Goal: Task Accomplishment & Management: Complete application form

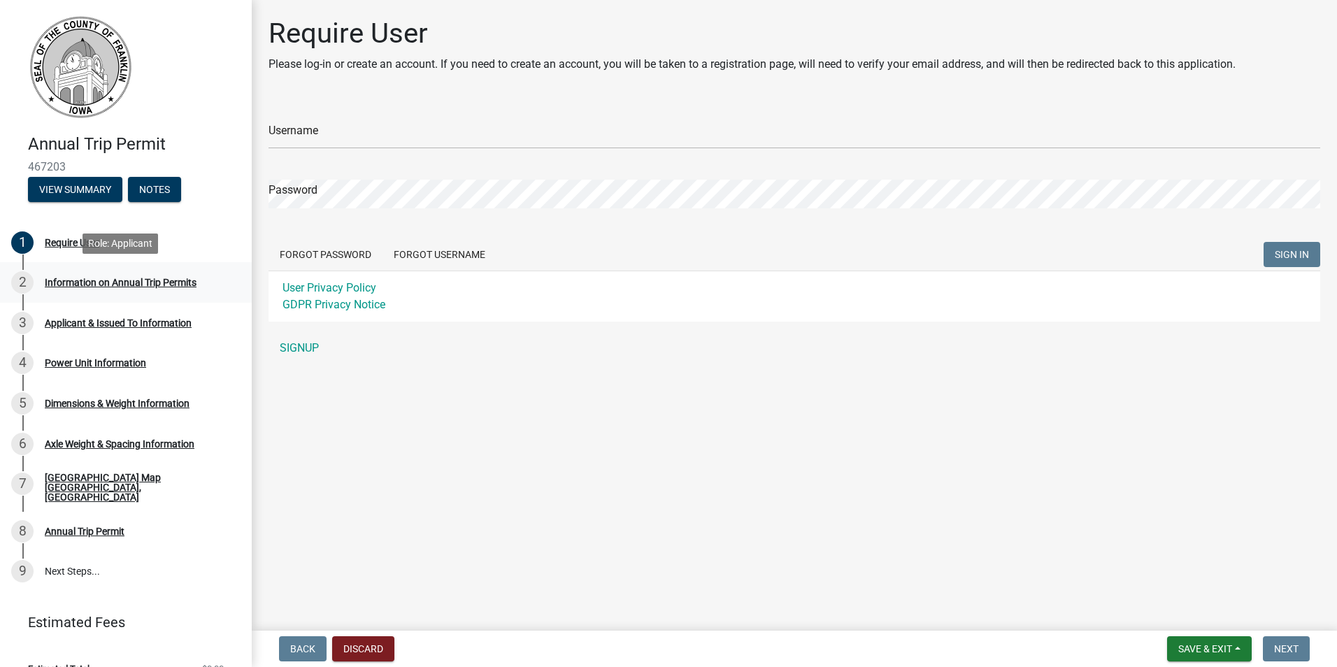
click at [60, 279] on div "Information on Annual Trip Permits" at bounding box center [121, 283] width 152 height 10
click at [69, 527] on div "Annual Trip Permit" at bounding box center [85, 532] width 80 height 10
click at [66, 193] on button "View Summary" at bounding box center [75, 189] width 94 height 25
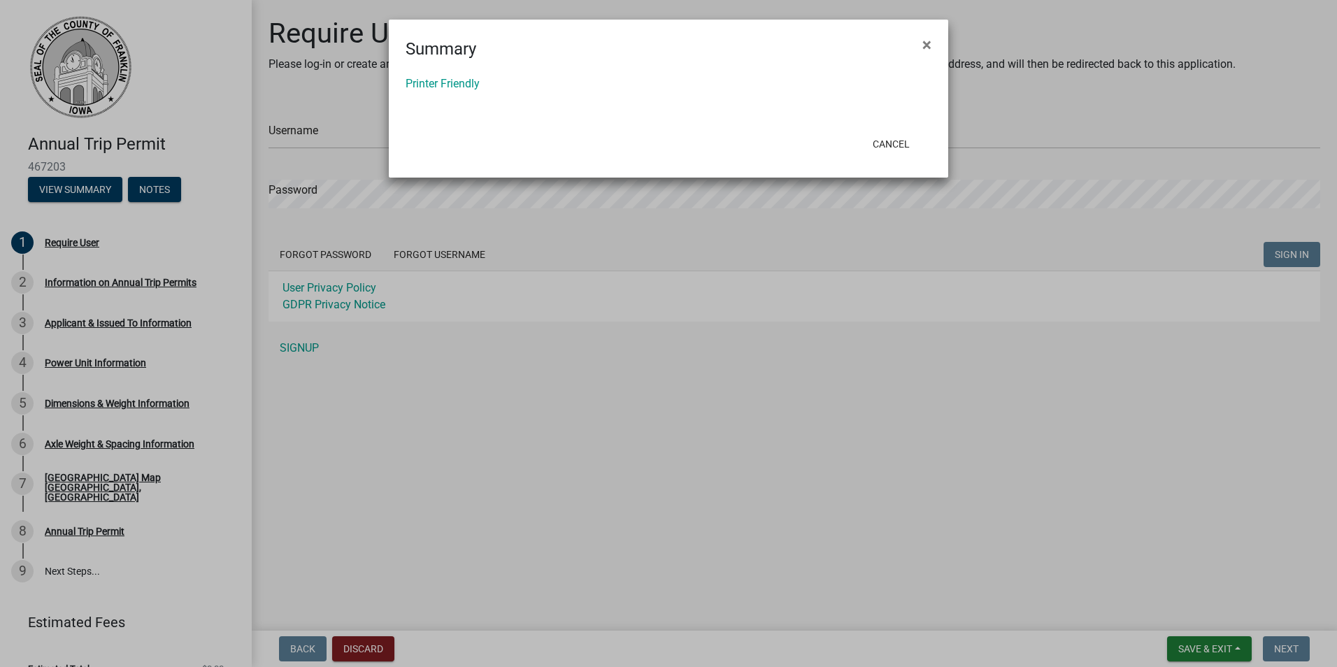
click at [152, 189] on ngb-modal-window "Summary × Printer Friendly Cancel" at bounding box center [668, 333] width 1337 height 667
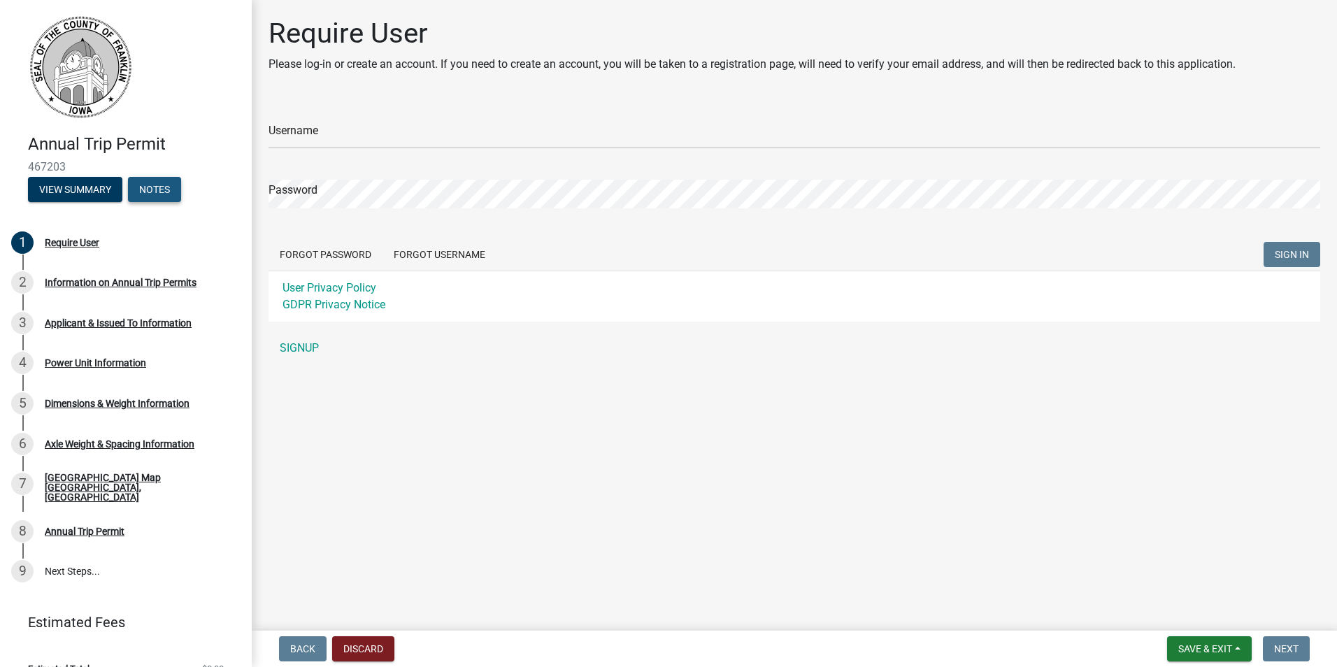
click at [155, 183] on button "Notes" at bounding box center [154, 189] width 53 height 25
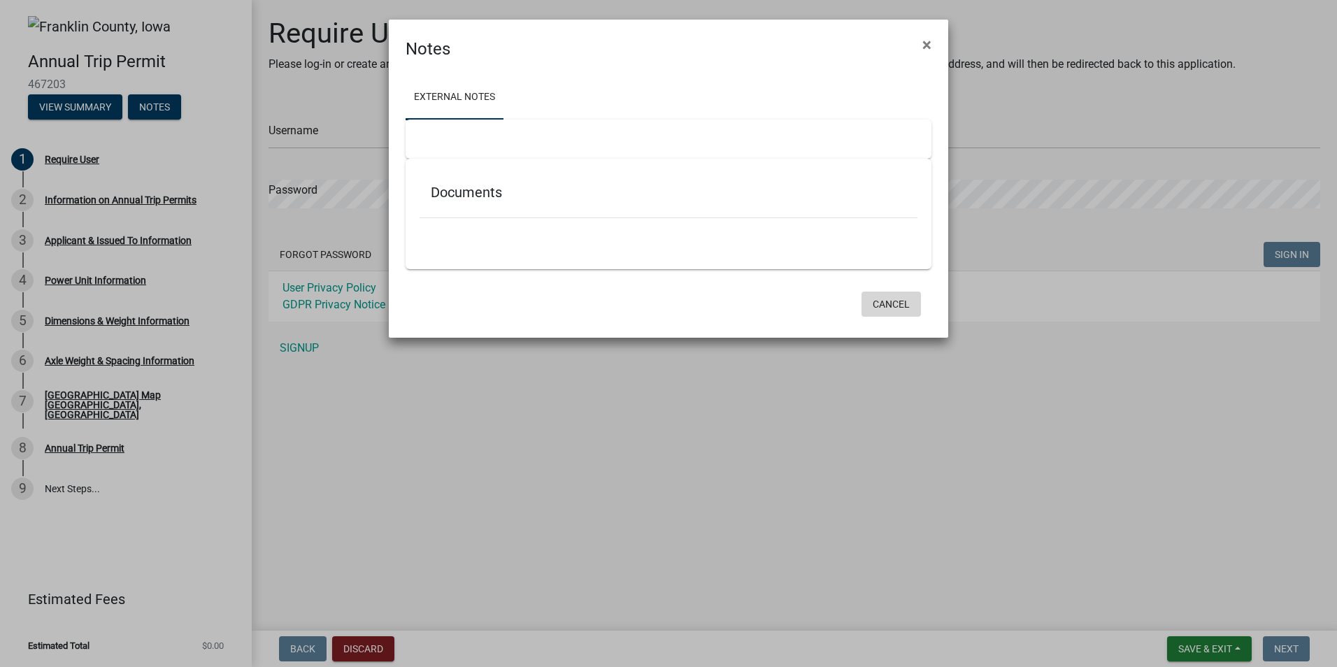
click at [890, 301] on button "Cancel" at bounding box center [891, 304] width 59 height 25
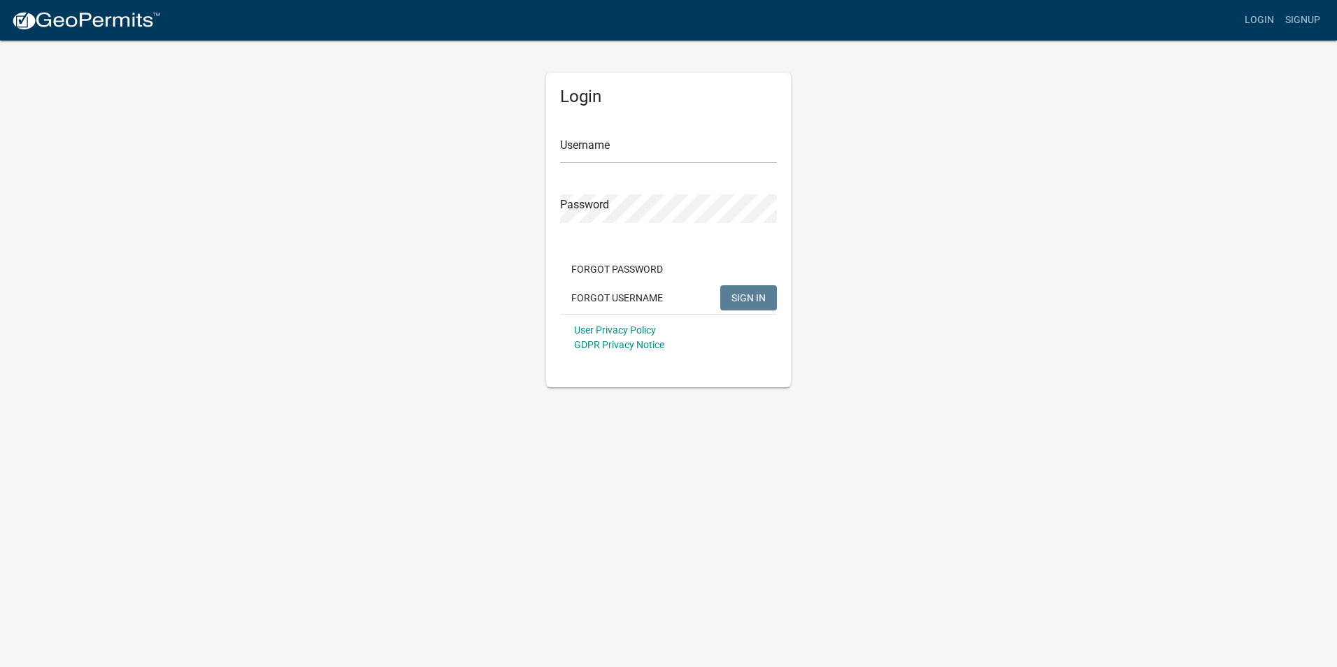
click at [371, 463] on body "Internet Explorer does NOT work with GeoPermits. Get a new browser for more sec…" at bounding box center [668, 333] width 1337 height 667
